Goal: Task Accomplishment & Management: Use online tool/utility

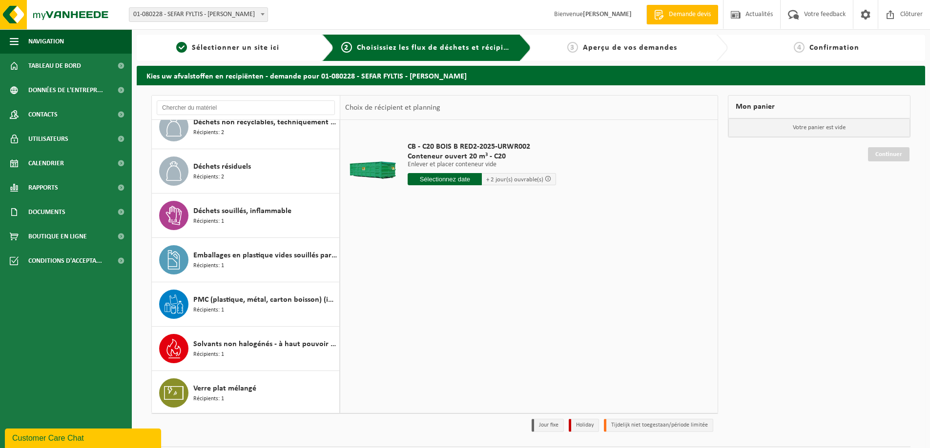
scroll to position [196, 0]
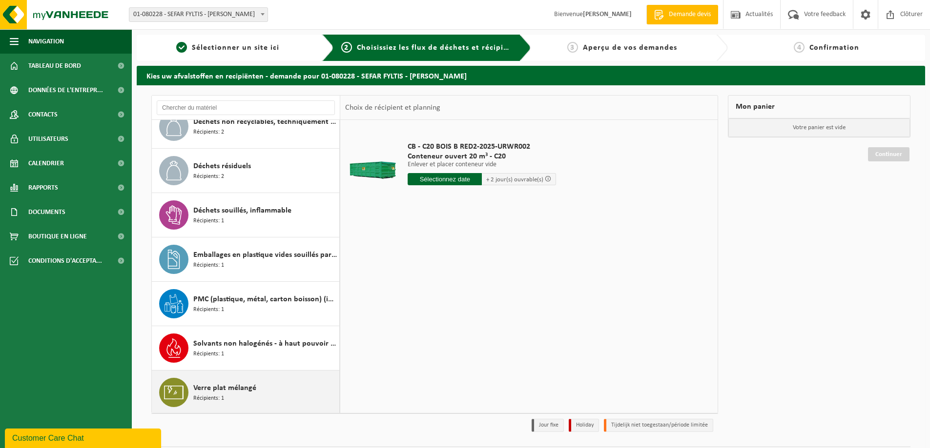
click at [227, 387] on span "Verre plat mélangé" at bounding box center [224, 389] width 63 height 12
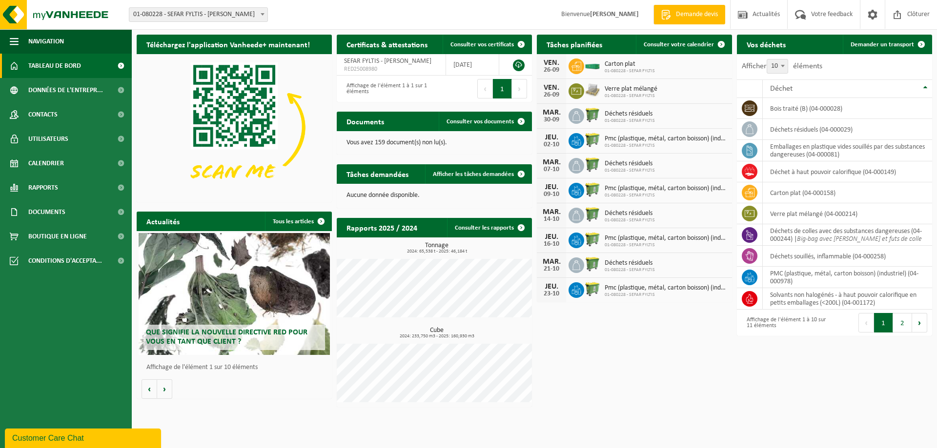
click at [678, 14] on span "Demande devis" at bounding box center [696, 15] width 47 height 10
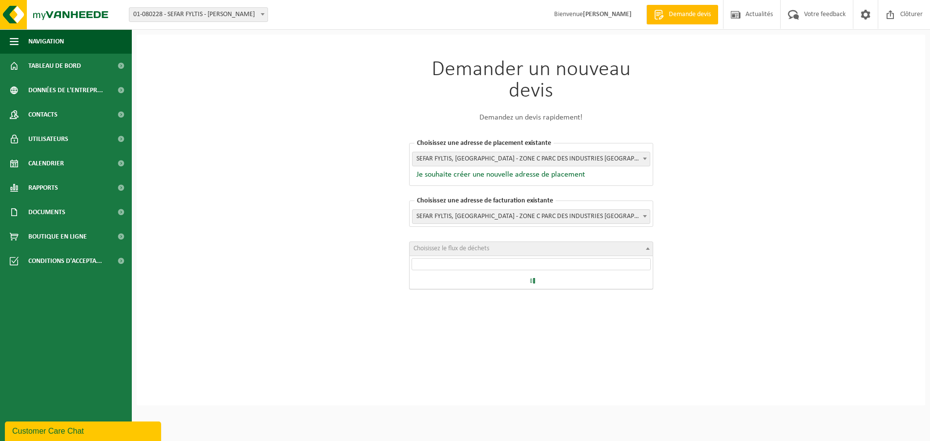
click at [506, 251] on span "Choisissez le flux de déchets" at bounding box center [530, 249] width 243 height 14
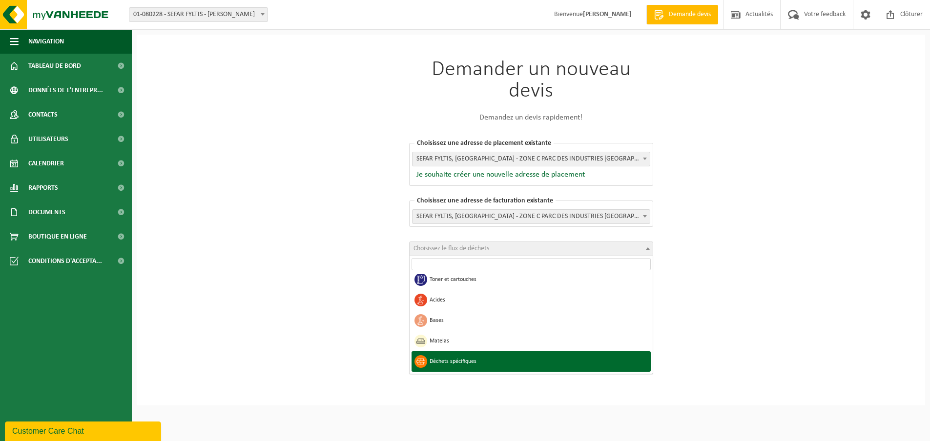
click at [848, 367] on div "Demander un nouveau devis Demandez un devis rapidement! Choisissez une adresse …" at bounding box center [531, 220] width 788 height 371
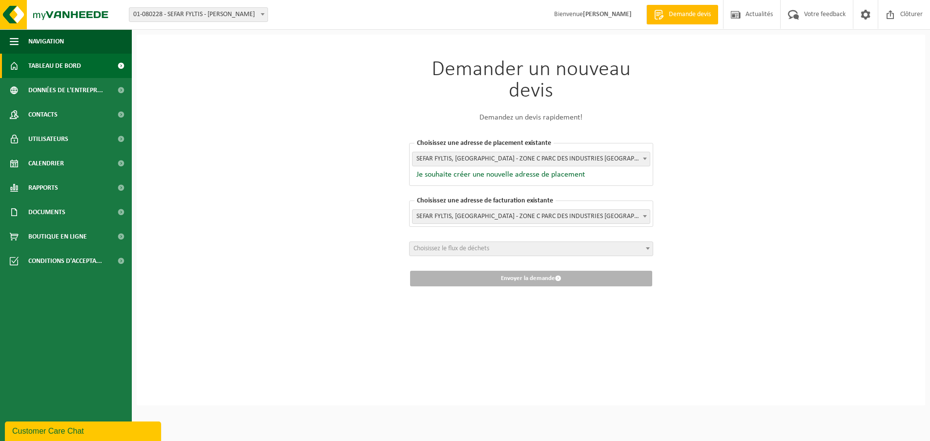
click at [58, 69] on span "Tableau de bord" at bounding box center [54, 66] width 53 height 24
